Goal: Task Accomplishment & Management: Manage account settings

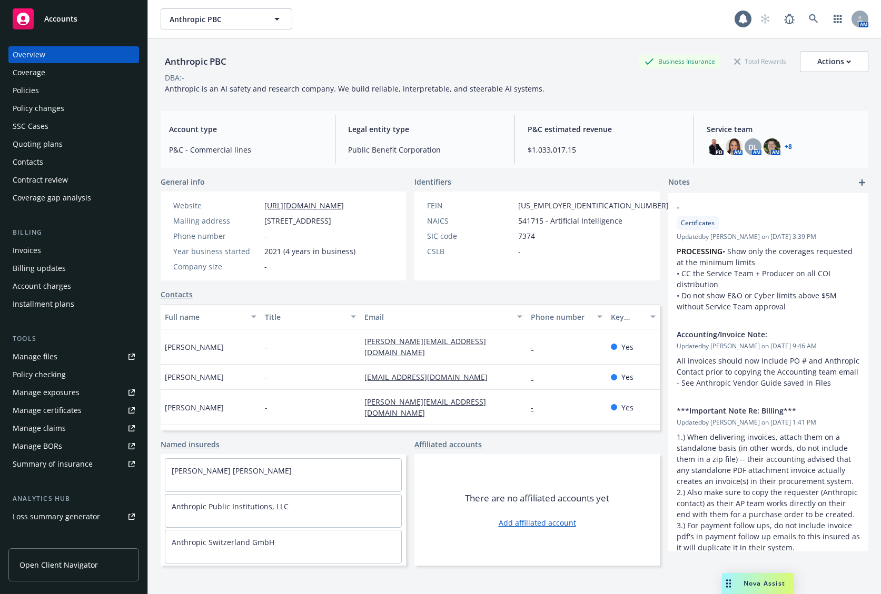
click at [45, 88] on div "Policies" at bounding box center [74, 90] width 122 height 17
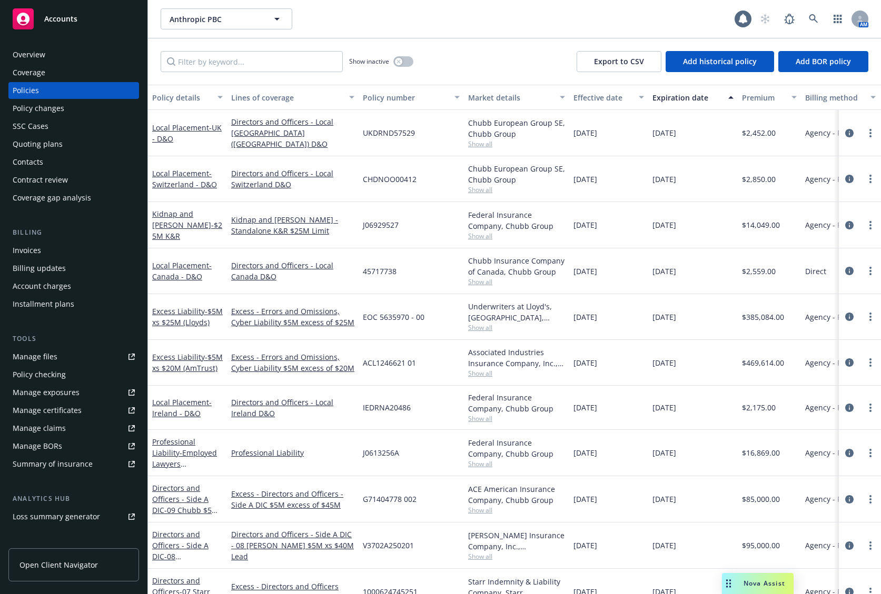
click at [71, 141] on div "Quoting plans" at bounding box center [74, 144] width 122 height 17
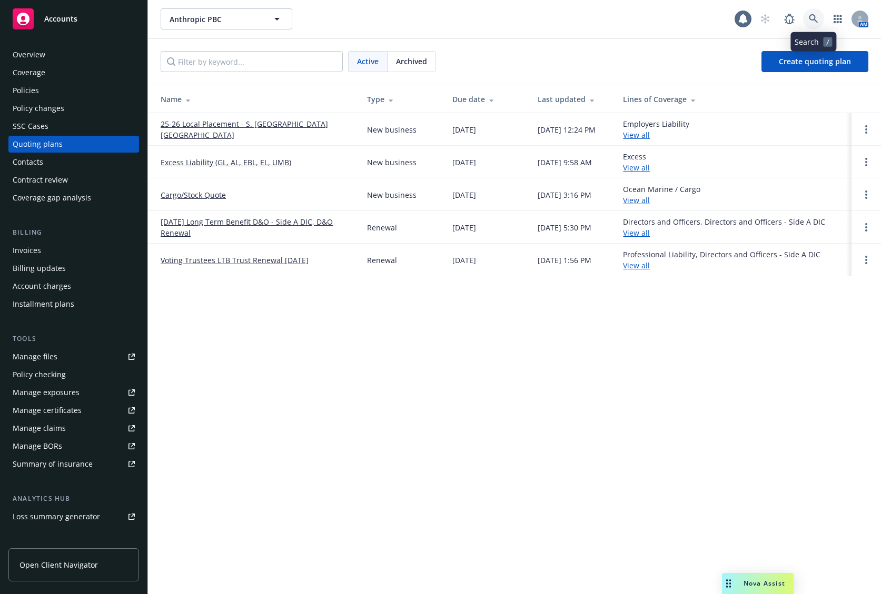
click at [817, 17] on icon at bounding box center [812, 18] width 9 height 9
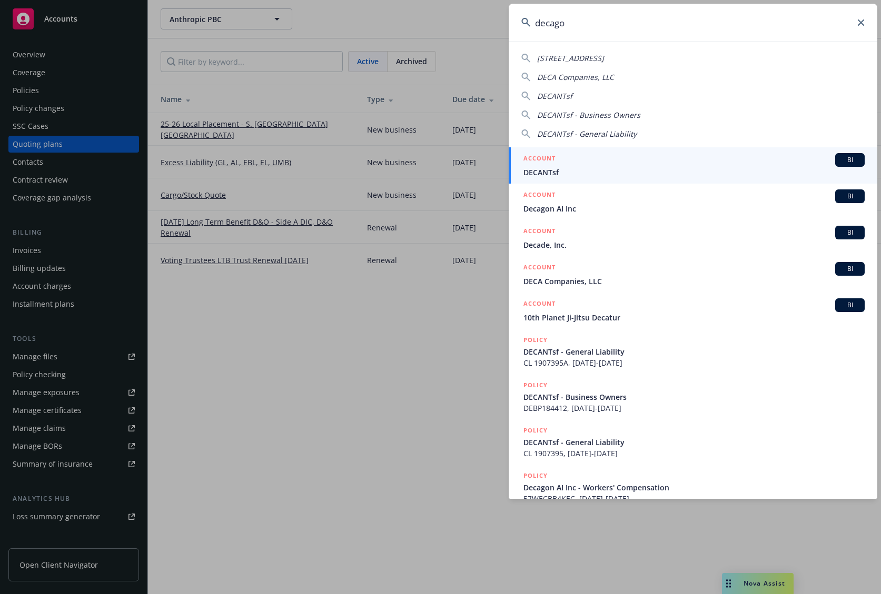
type input "decagon"
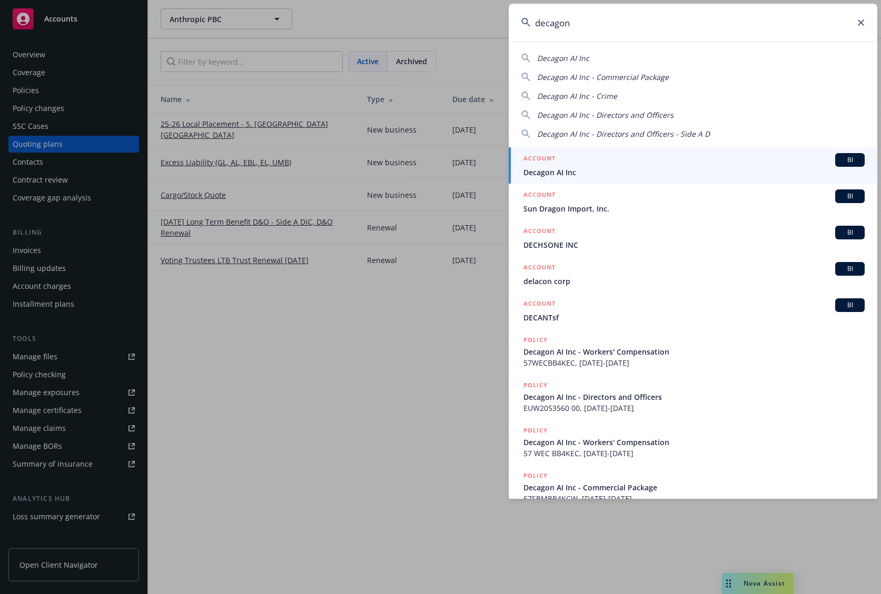
click at [623, 168] on span "Decagon AI Inc" at bounding box center [693, 172] width 341 height 11
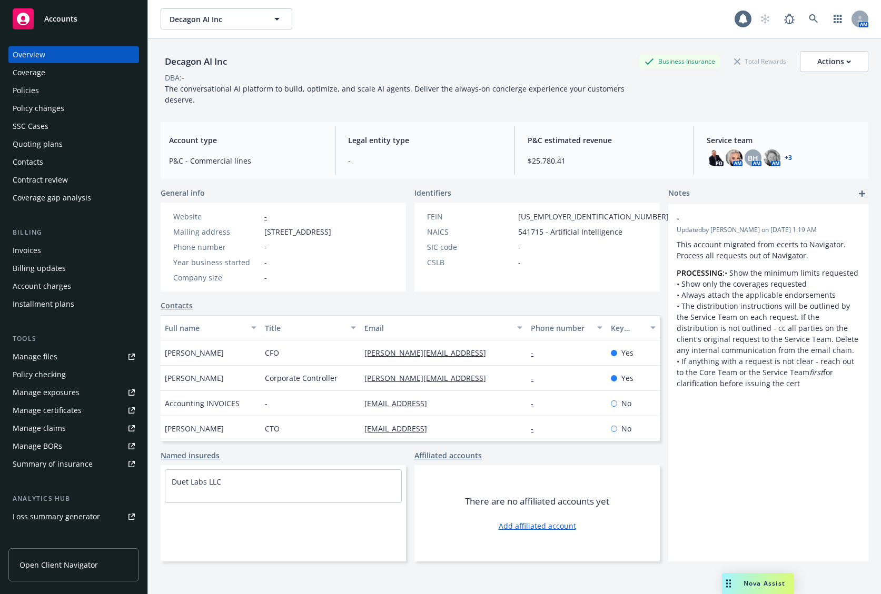
click at [123, 89] on div "Policies" at bounding box center [74, 90] width 122 height 17
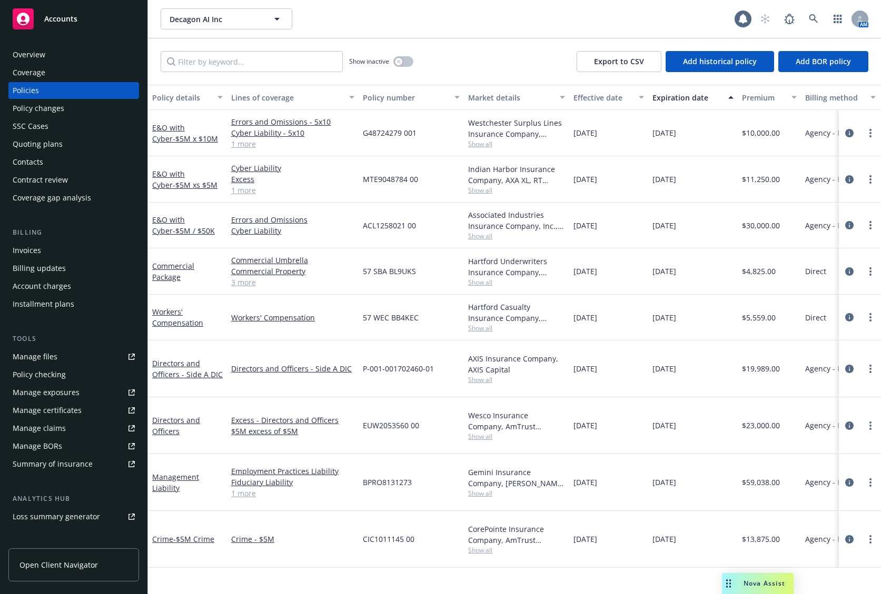
click at [66, 51] on div "Overview" at bounding box center [74, 54] width 122 height 17
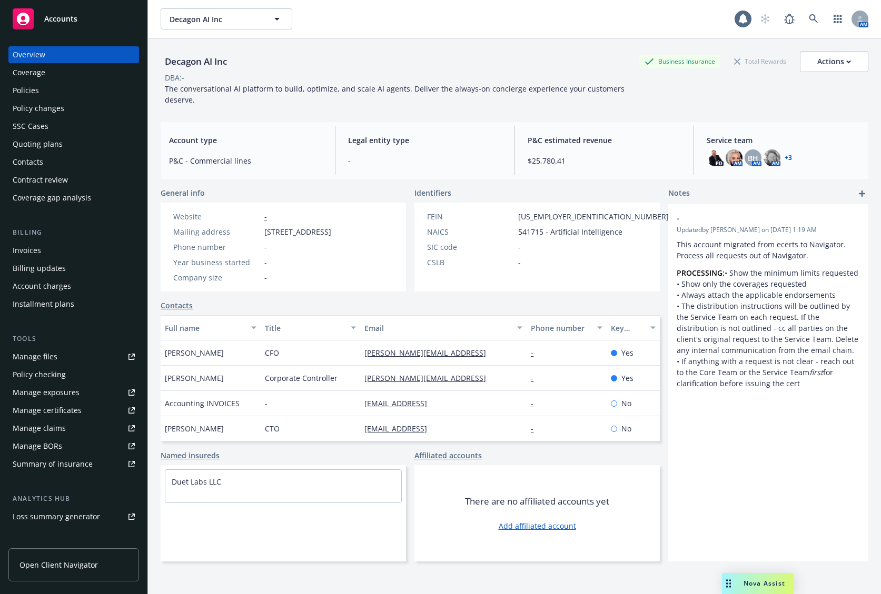
click at [784, 157] on link "+ 3" at bounding box center [787, 158] width 7 height 6
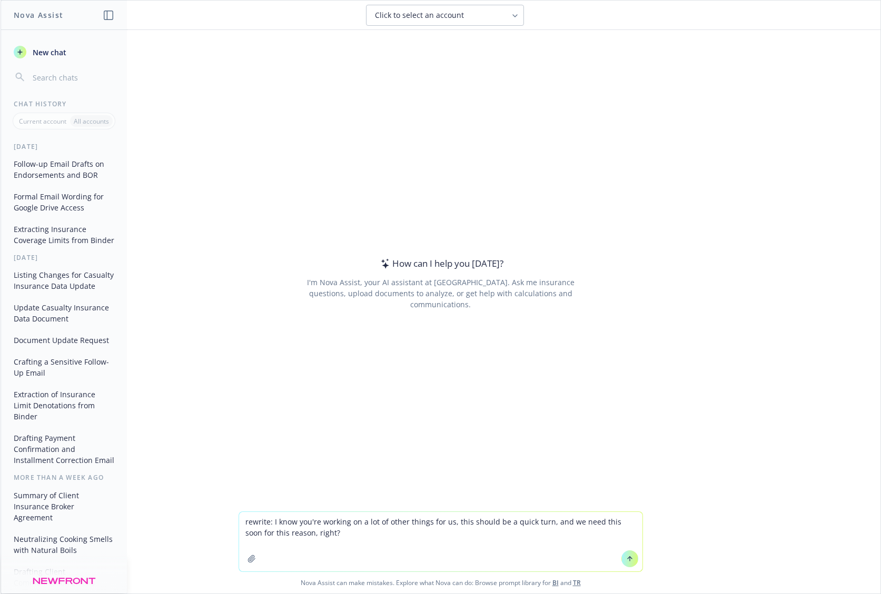
click at [371, 534] on textarea "rewrite: I know you're working on a lot of other things for us, this should be …" at bounding box center [440, 541] width 403 height 59
paste textarea "Checking in on who the signer will be, I’m happy to help facilitate sending thr…"
drag, startPoint x: 313, startPoint y: 531, endPoint x: 347, endPoint y: 526, distance: 34.0
click at [313, 531] on textarea "rewrite: I know you're working on a lot of other things for us, this should be …" at bounding box center [440, 541] width 403 height 59
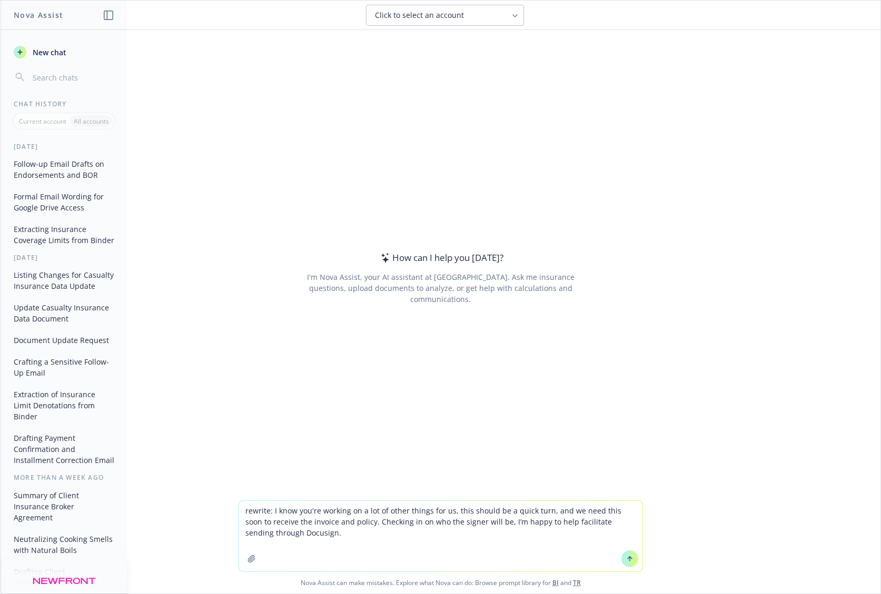
click at [264, 511] on textarea "rewrite: I know you're working on a lot of other things for us, this should be …" at bounding box center [440, 536] width 403 height 71
type textarea "rewrite friendly email to client: I know you're working on a lot of other thing…"
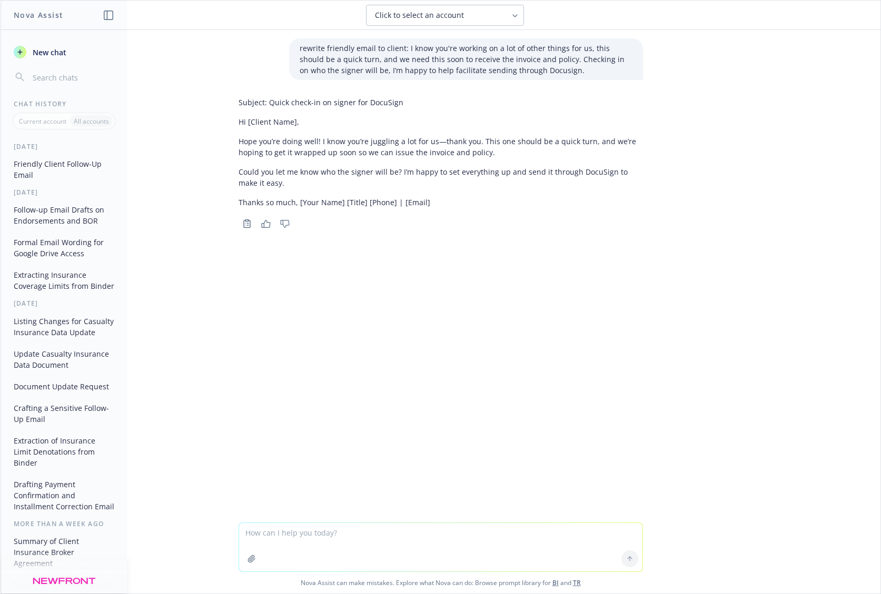
click at [706, 226] on div "rewrite friendly email to client: I know you're working on a lot of other thing…" at bounding box center [440, 276] width 879 height 493
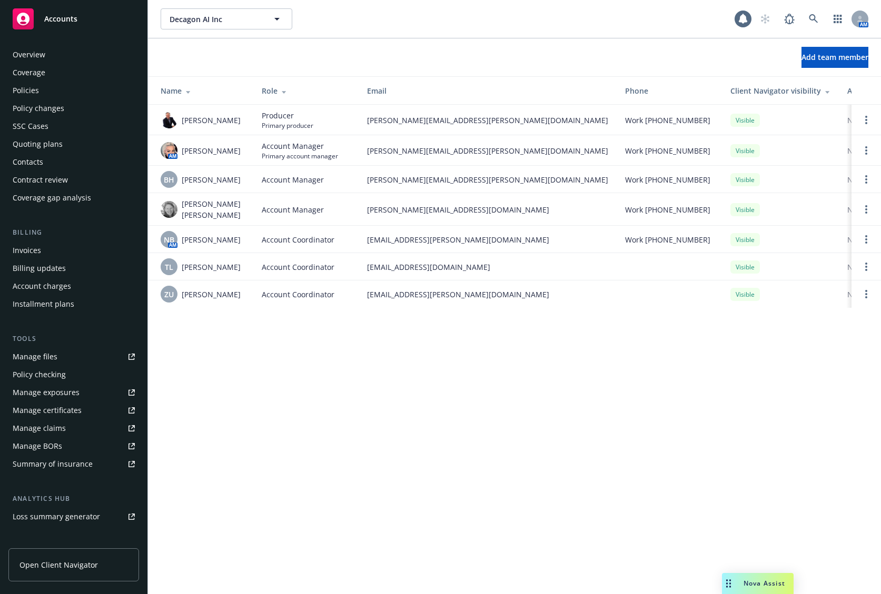
click at [74, 92] on div "Policies" at bounding box center [74, 90] width 122 height 17
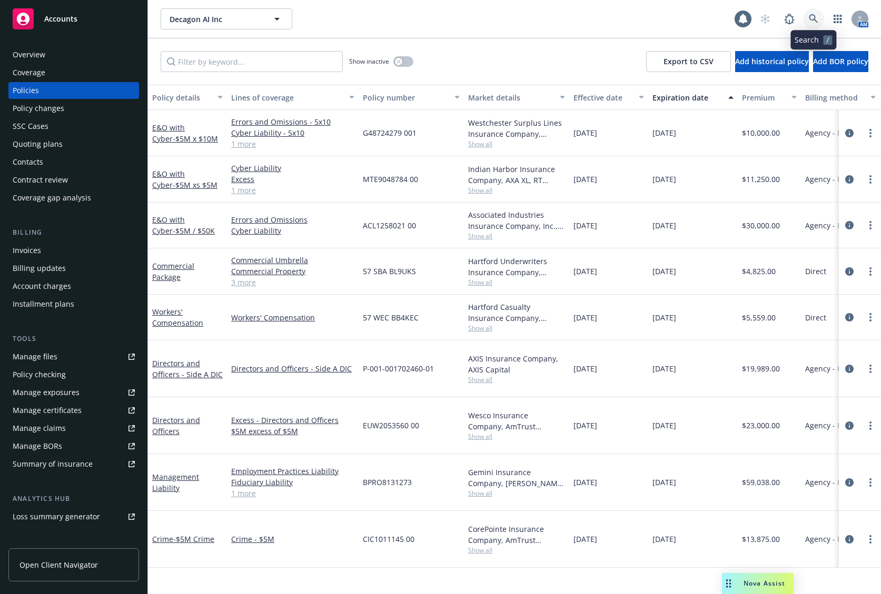
click at [812, 22] on icon at bounding box center [812, 18] width 9 height 9
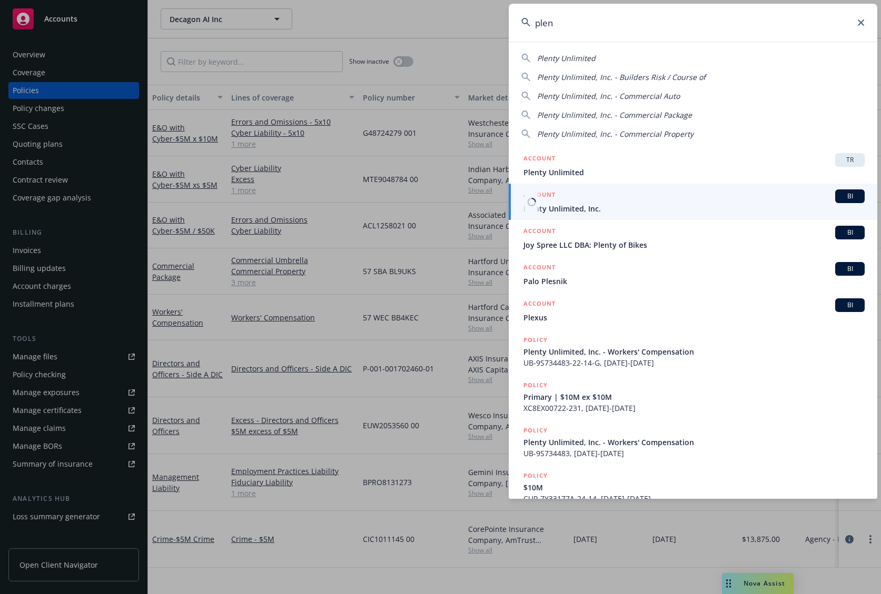
type input "plen"
click at [637, 202] on div "ACCOUNT BI" at bounding box center [693, 196] width 341 height 14
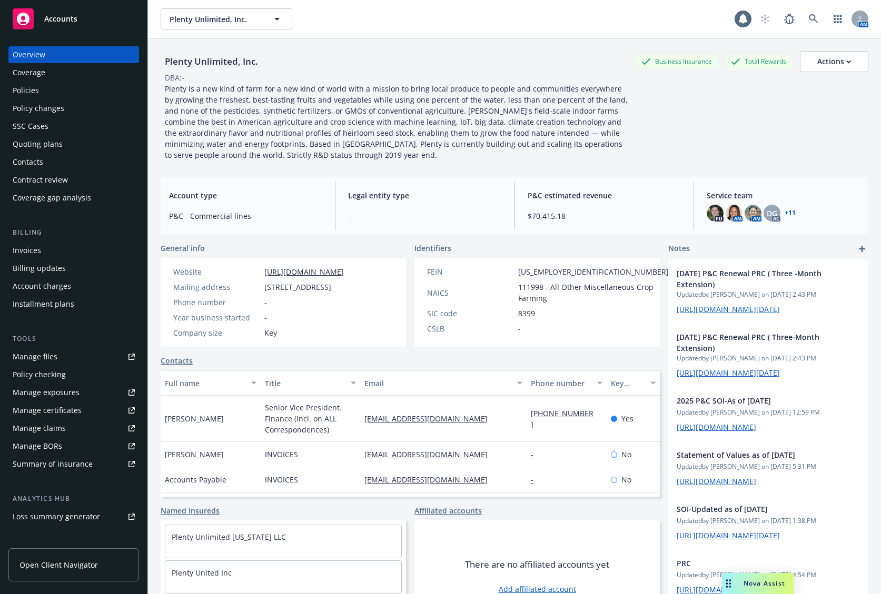
click at [784, 213] on link "+ 11" at bounding box center [789, 213] width 11 height 6
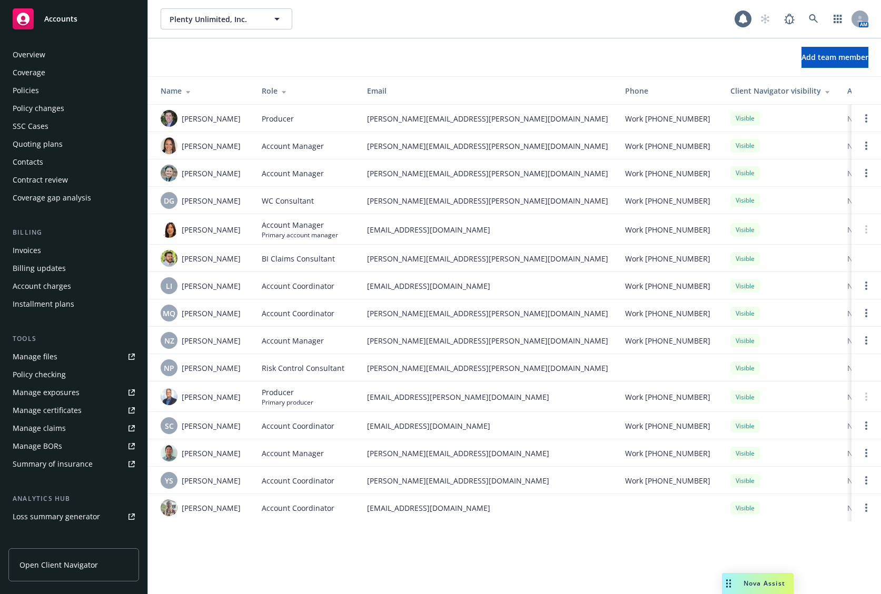
click at [46, 94] on div "Policies" at bounding box center [74, 90] width 122 height 17
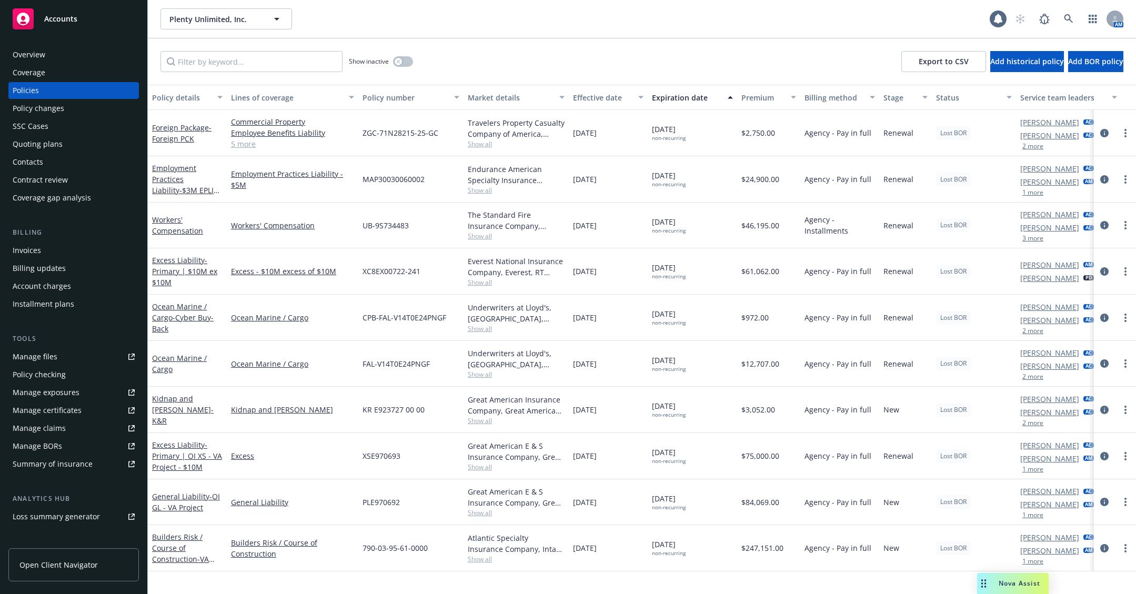
click at [40, 251] on div "Invoices" at bounding box center [27, 250] width 28 height 17
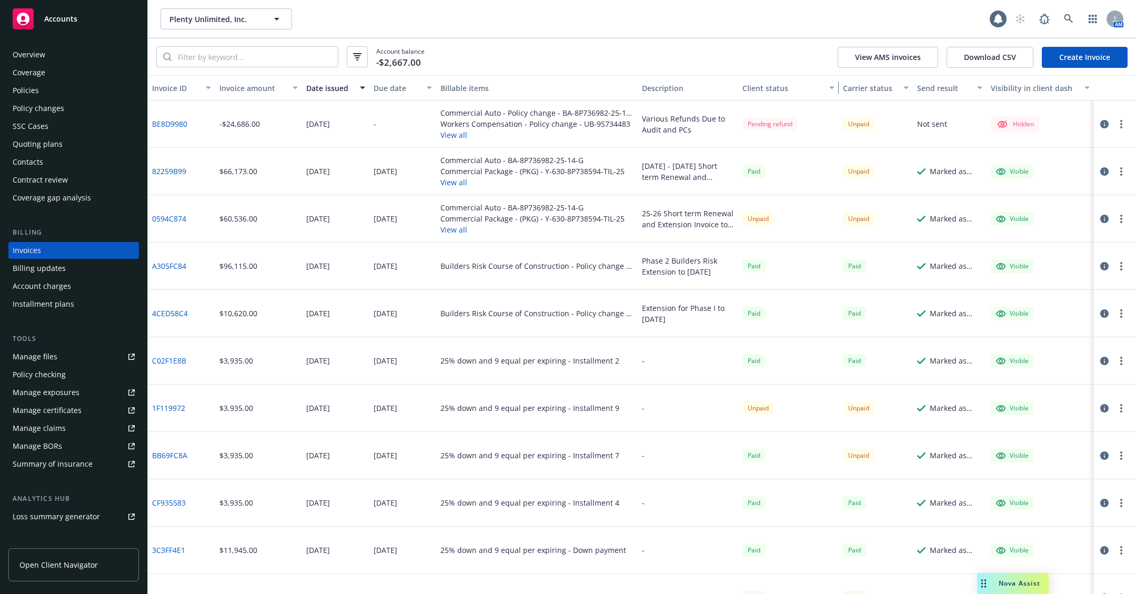
click at [831, 86] on div "button" at bounding box center [833, 88] width 5 height 24
click at [831, 87] on div "button" at bounding box center [833, 88] width 5 height 24
